Goal: Information Seeking & Learning: Learn about a topic

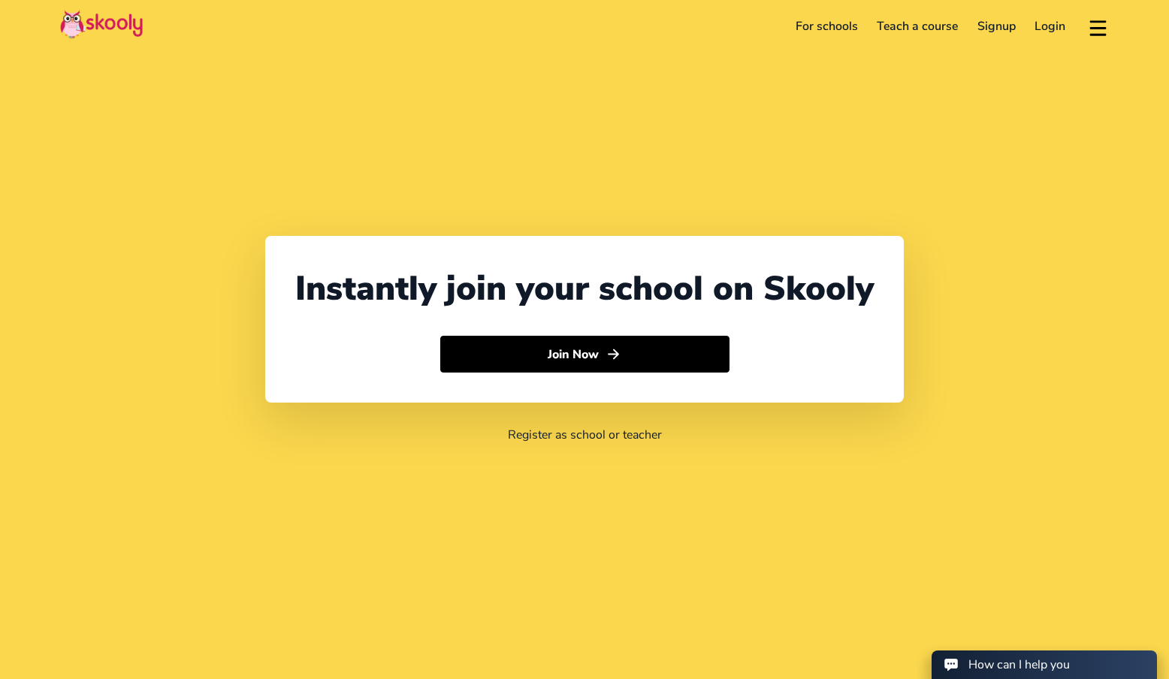
select select "65"
select select "[GEOGRAPHIC_DATA]"
select select "[GEOGRAPHIC_DATA]/[GEOGRAPHIC_DATA]"
click at [834, 29] on link "For schools" at bounding box center [827, 26] width 82 height 24
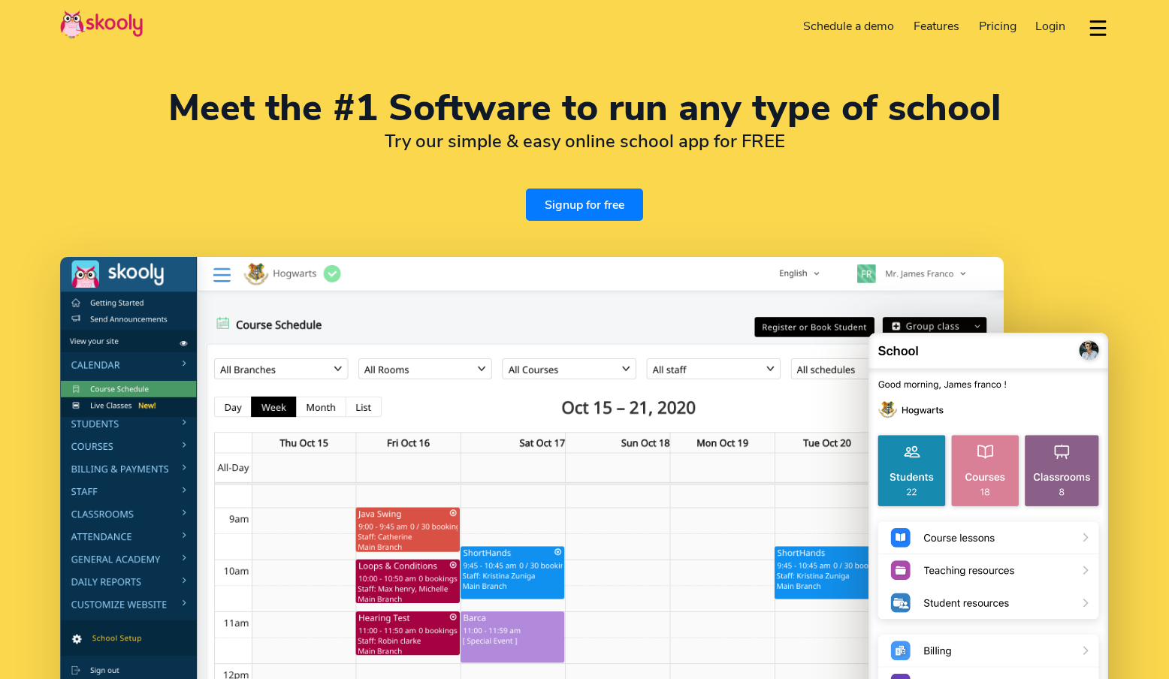
select select "en"
select select "65"
select select "[GEOGRAPHIC_DATA]"
select select "[GEOGRAPHIC_DATA]/[GEOGRAPHIC_DATA]"
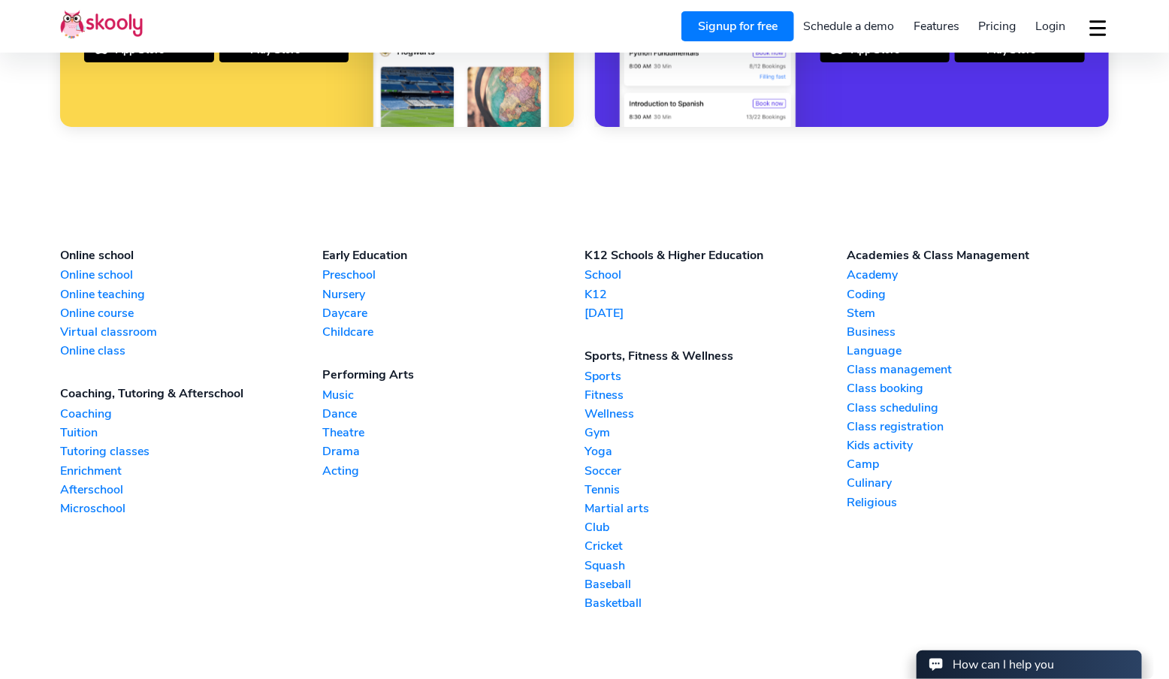
scroll to position [3405, 0]
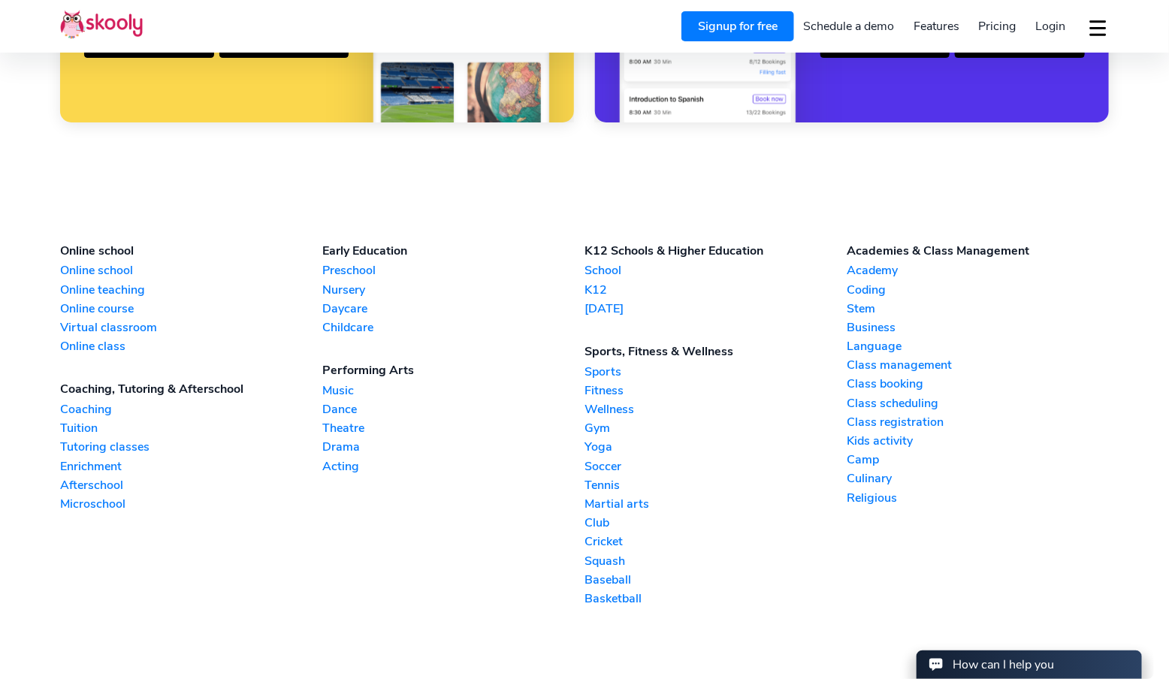
click at [858, 262] on link "Academy" at bounding box center [977, 270] width 262 height 17
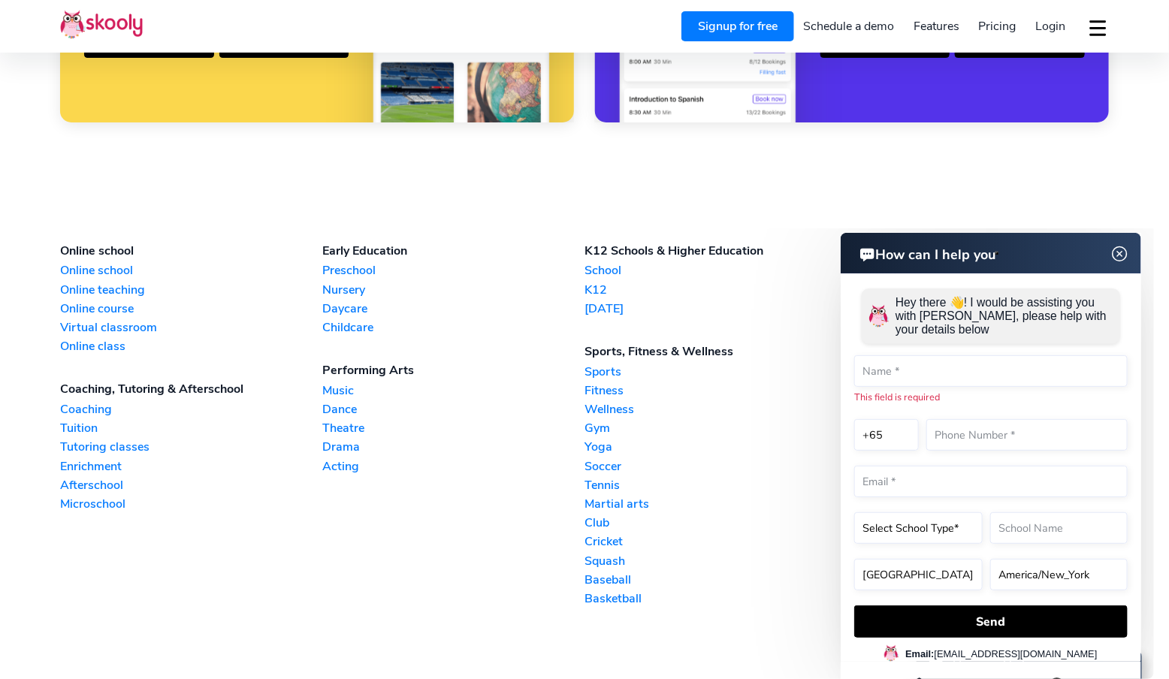
click at [96, 442] on link "Tutoring classes" at bounding box center [191, 447] width 262 height 17
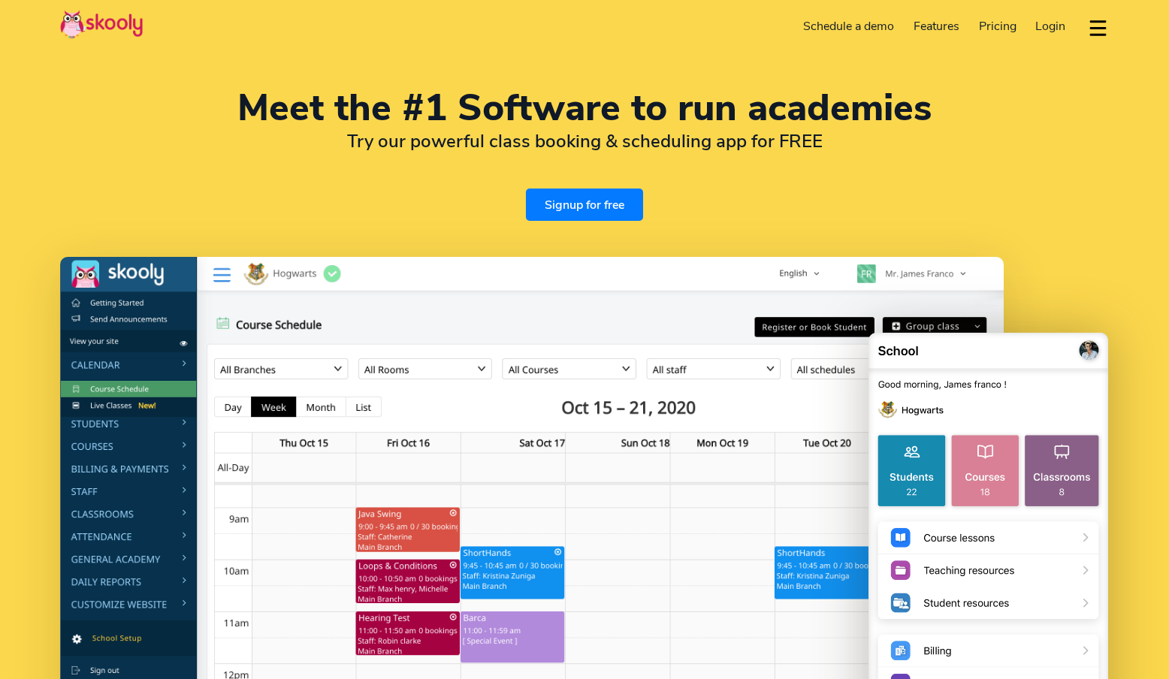
select select "en"
select select "65"
select select "[GEOGRAPHIC_DATA]"
select select "[GEOGRAPHIC_DATA]/[GEOGRAPHIC_DATA]"
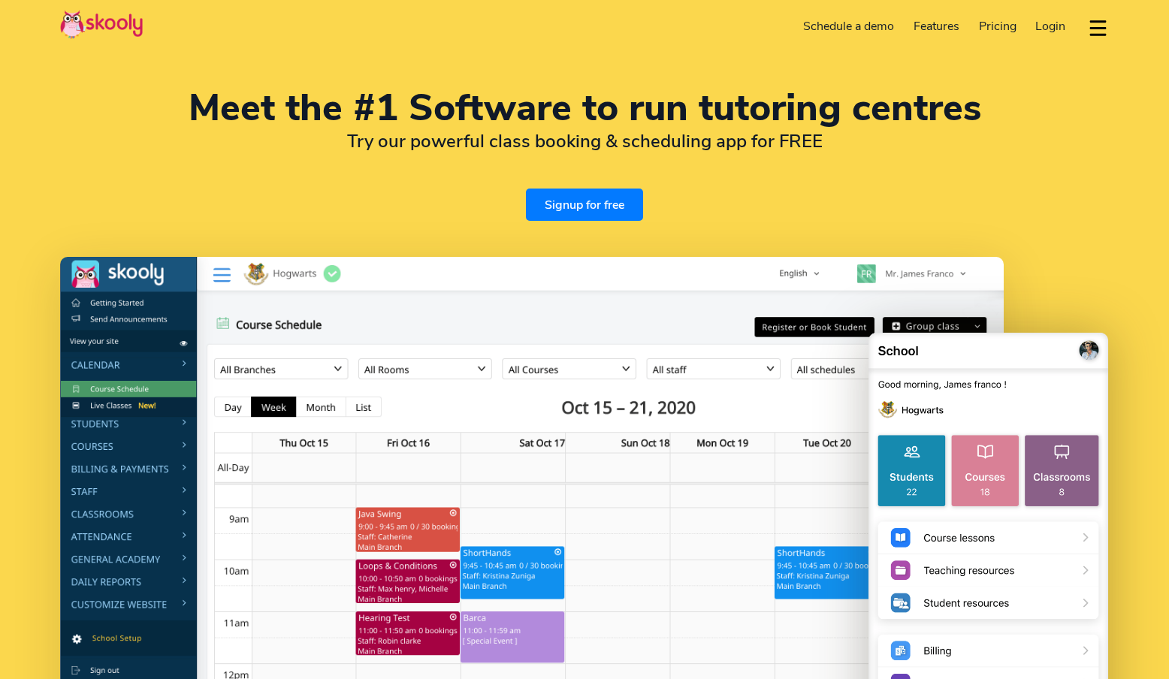
select select "en"
select select "65"
select select "[GEOGRAPHIC_DATA]"
select select "[GEOGRAPHIC_DATA]/[GEOGRAPHIC_DATA]"
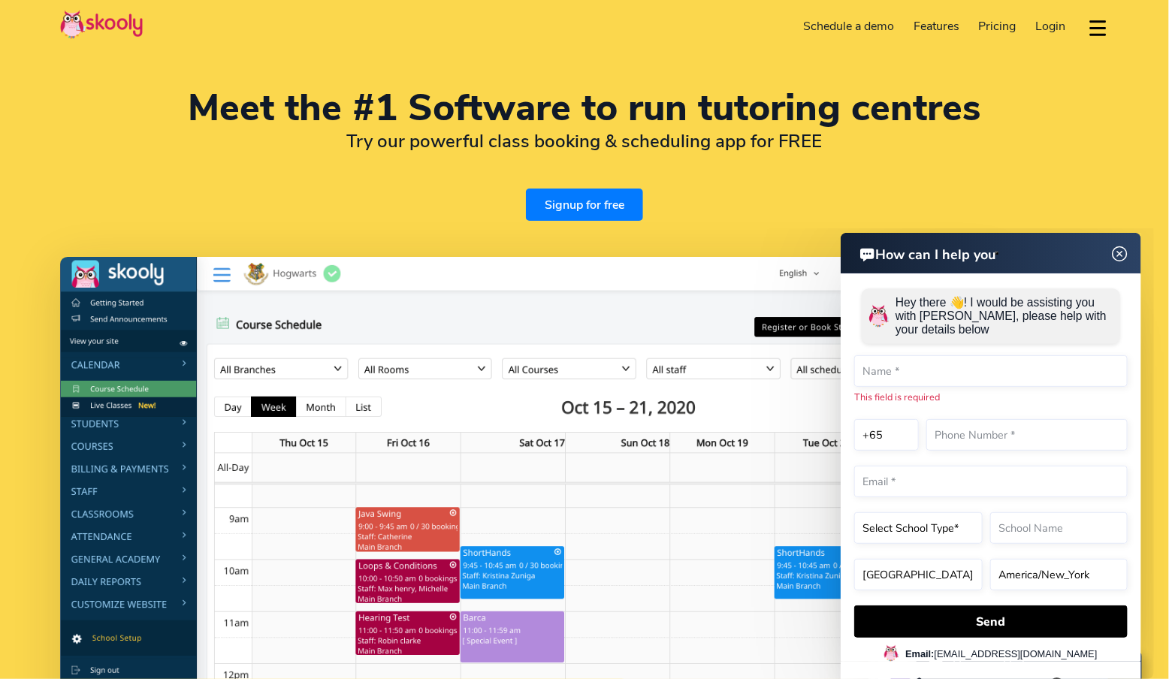
click at [1118, 253] on img at bounding box center [1119, 253] width 29 height 19
